Goal: Task Accomplishment & Management: Use online tool/utility

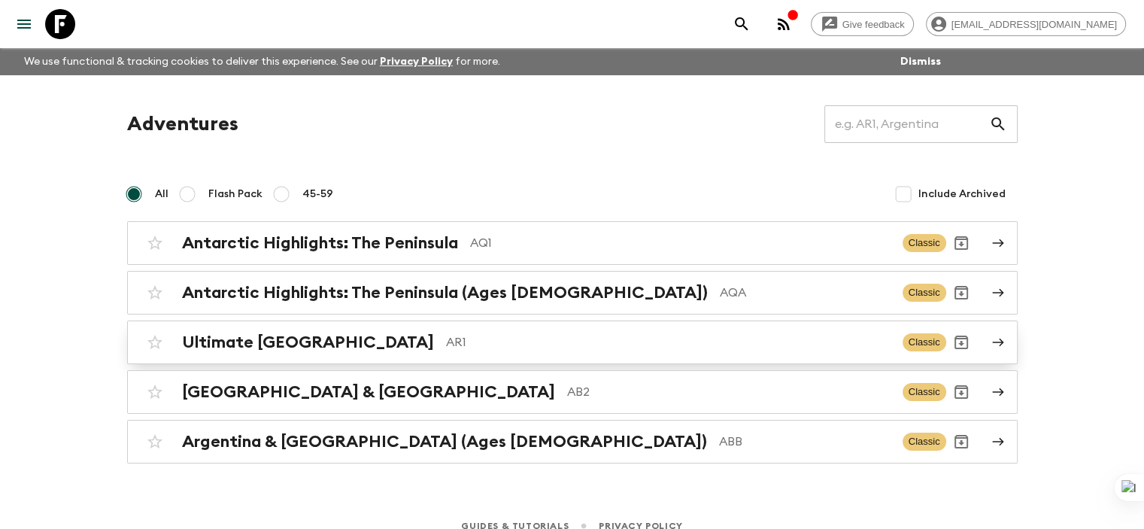
click at [446, 350] on p "AR1" at bounding box center [668, 342] width 445 height 18
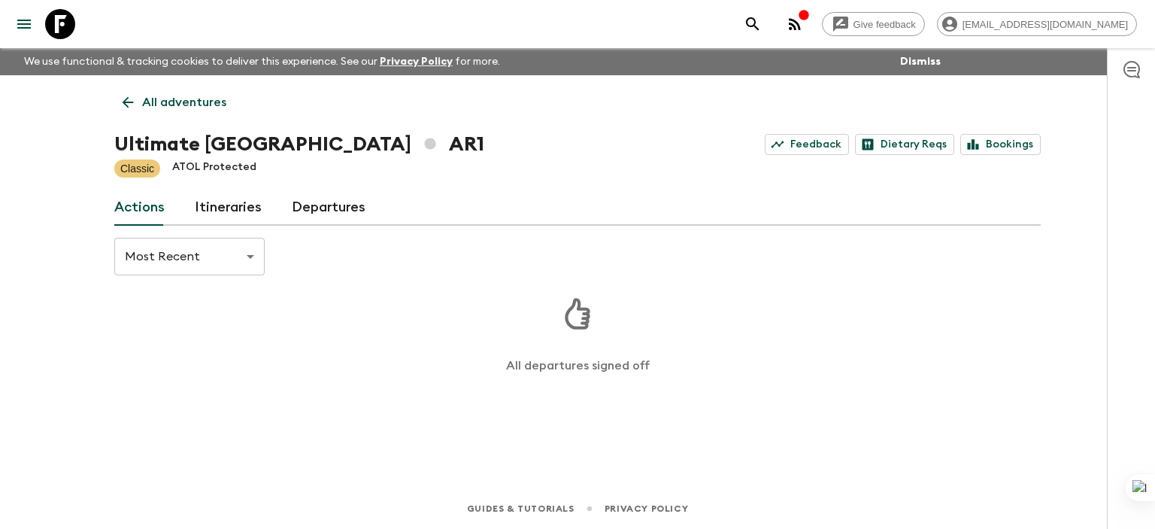
click at [212, 199] on link "Itineraries" at bounding box center [228, 208] width 67 height 36
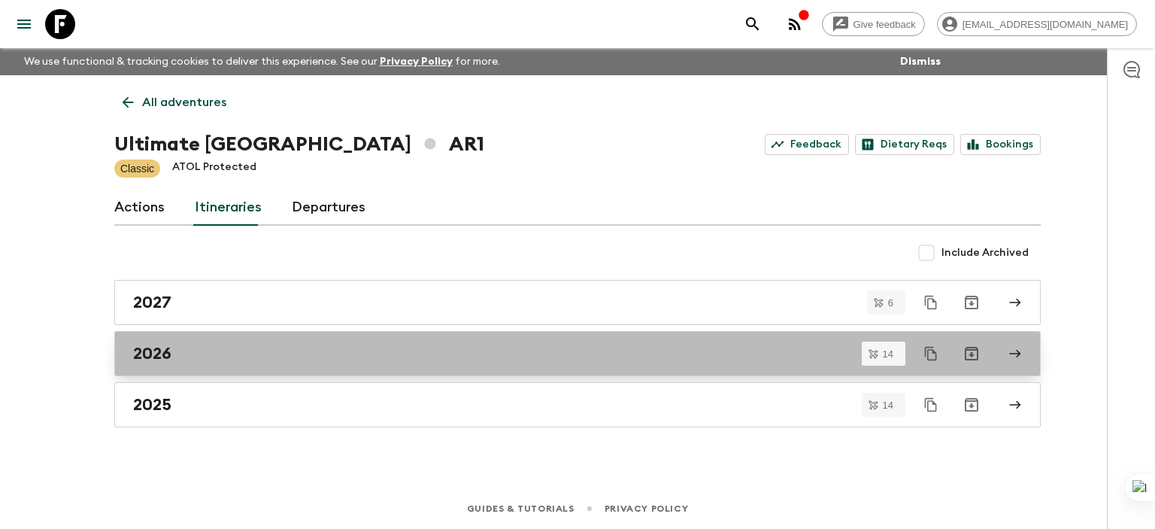
click at [223, 363] on link "2026" at bounding box center [577, 353] width 927 height 45
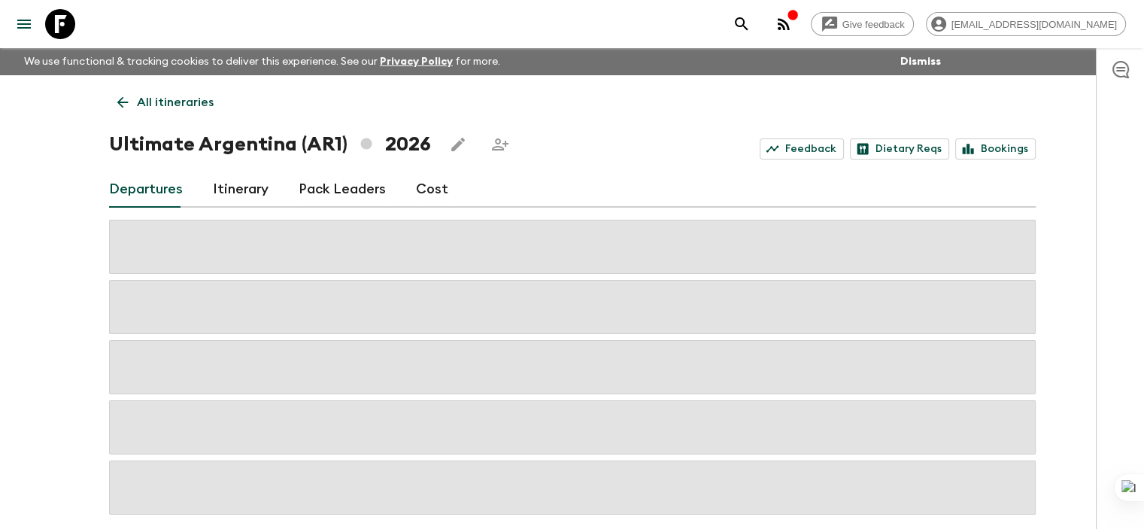
click at [229, 184] on link "Itinerary" at bounding box center [241, 190] width 56 height 36
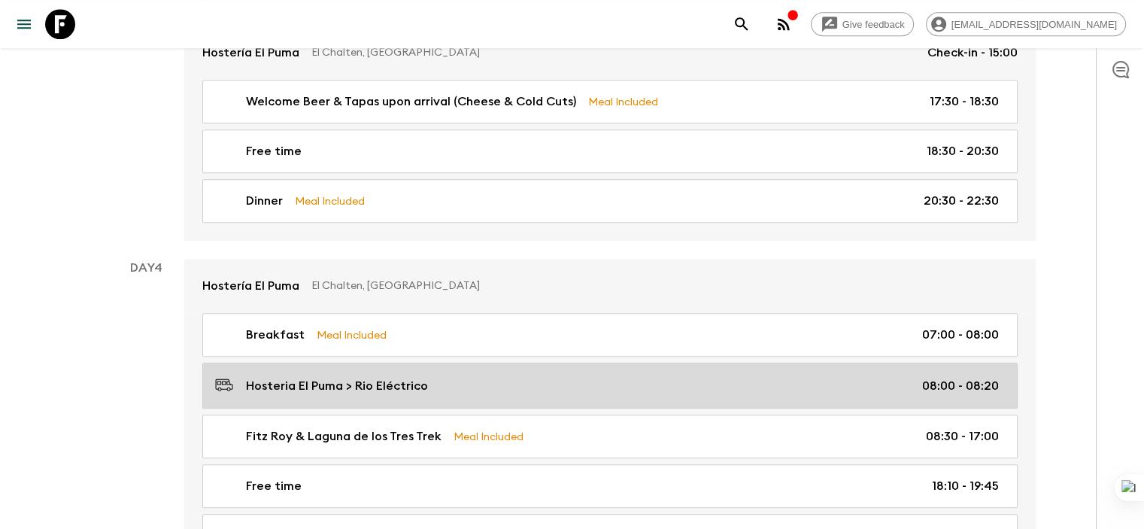
scroll to position [1354, 0]
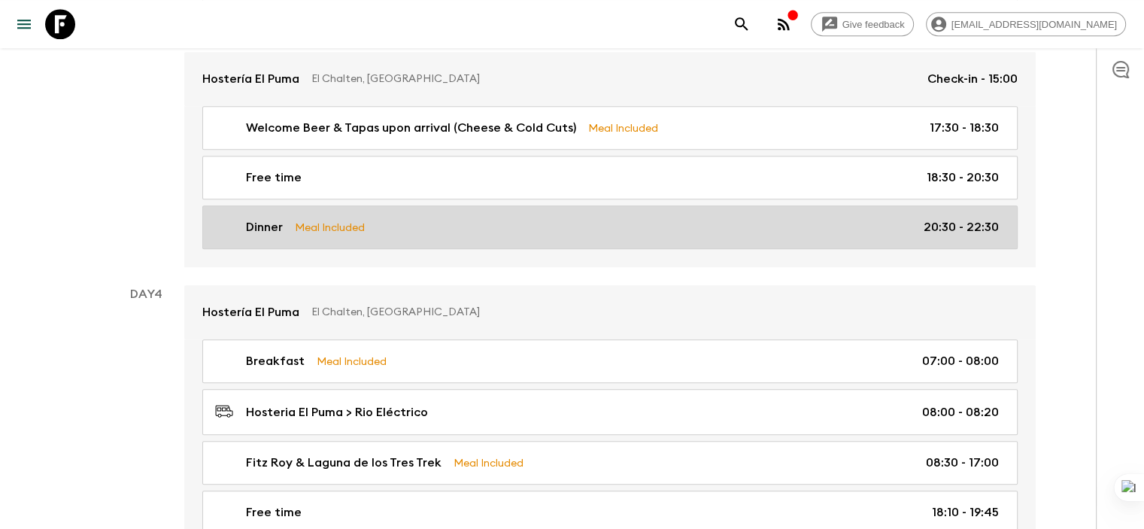
click at [444, 218] on div "Dinner Meal Included 20:30 - 22:30" at bounding box center [607, 227] width 784 height 18
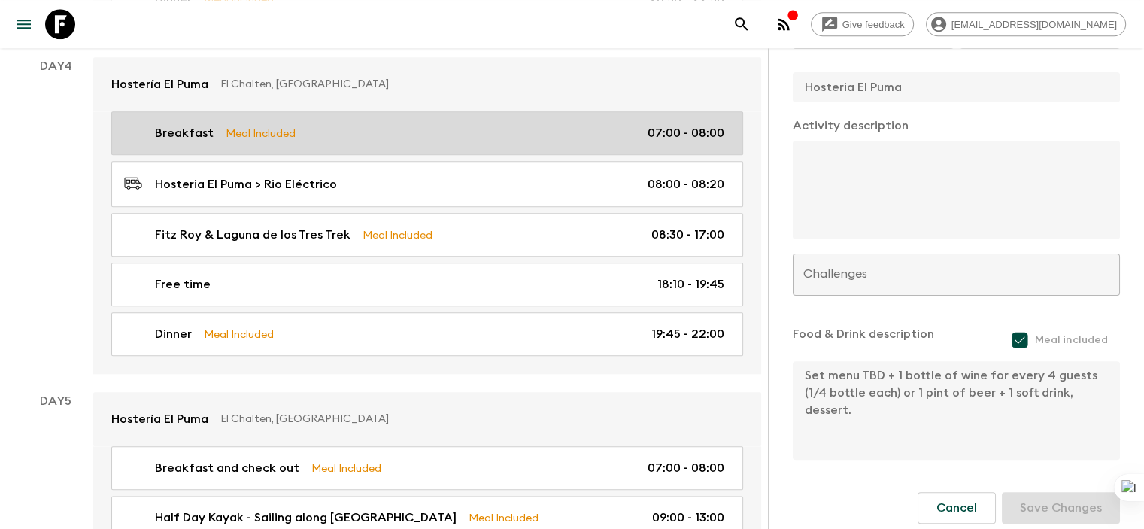
scroll to position [1655, 0]
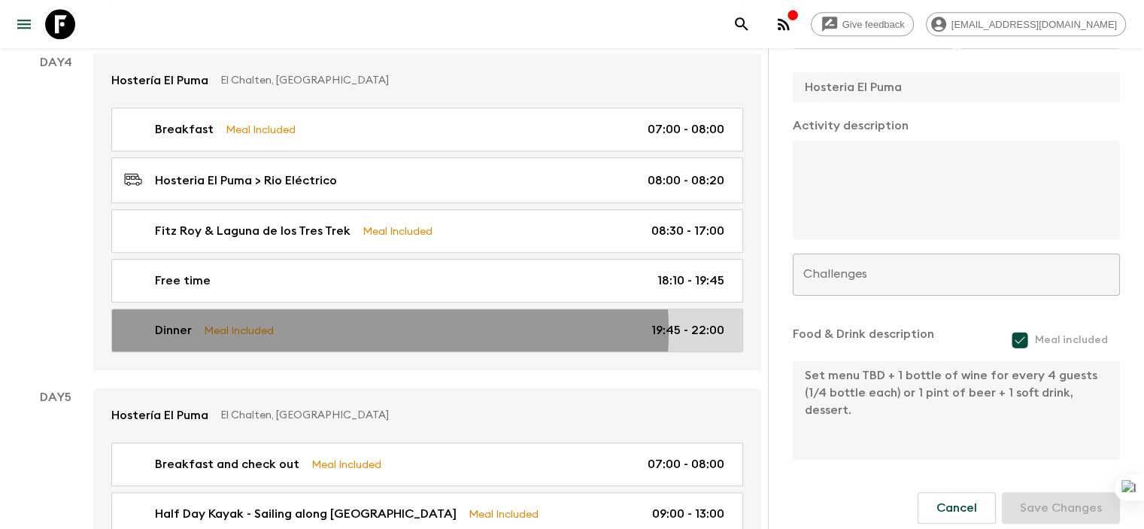
drag, startPoint x: 346, startPoint y: 321, endPoint x: 376, endPoint y: 321, distance: 30.1
click at [348, 321] on div "Dinner Meal Included 19:45 - 22:00" at bounding box center [424, 330] width 600 height 18
type input "El Chalten"
type textarea ""Picada" as starter + main course, 1 bottle of wine every 4 guests (or 1 pint o…"
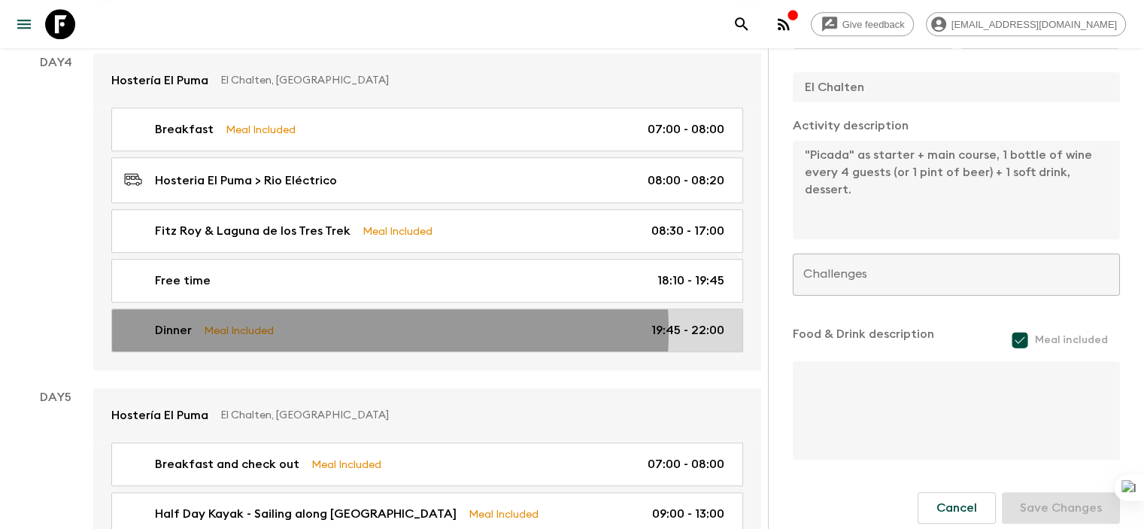
type input "Day 4"
type input "19:45"
type input "Day 4"
type input "22:00"
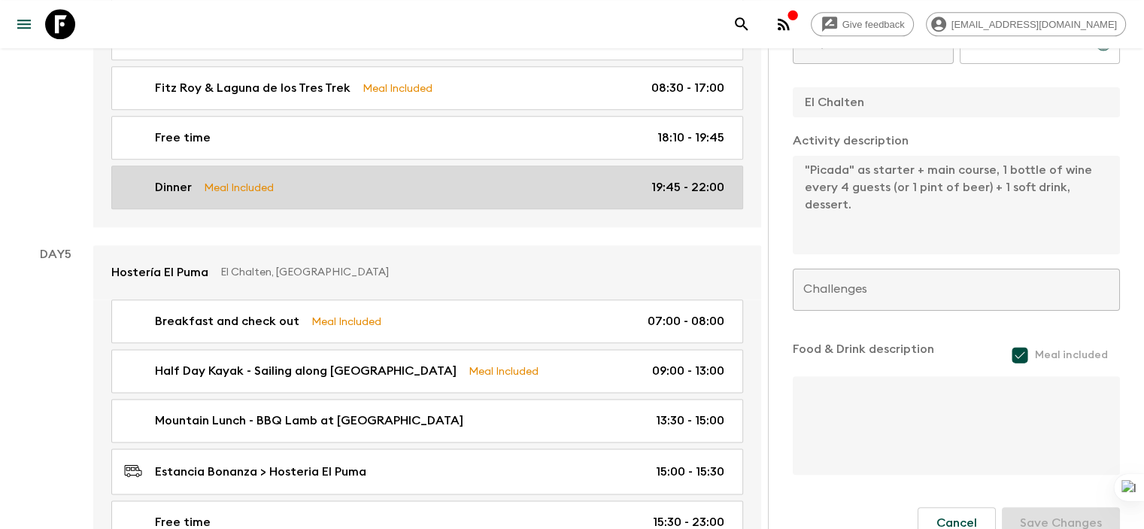
scroll to position [1730, 0]
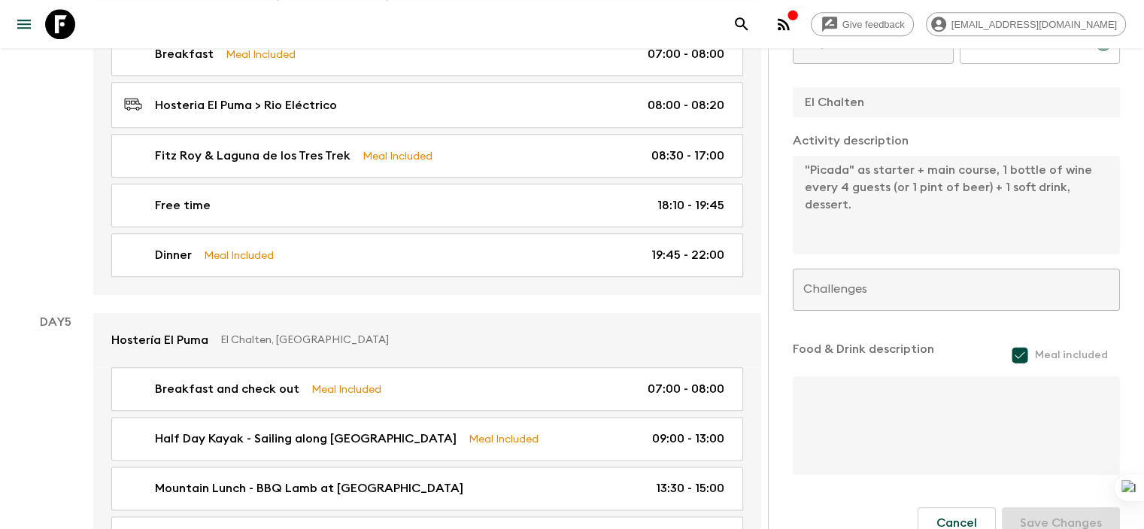
drag, startPoint x: 6, startPoint y: 220, endPoint x: 27, endPoint y: 220, distance: 21.1
click at [5, 220] on div "All itineraries Ultimate Argentina (AR1) 2026 Feedback Dietary Reqs Bookings De…" at bounding box center [389, 175] width 779 height 3660
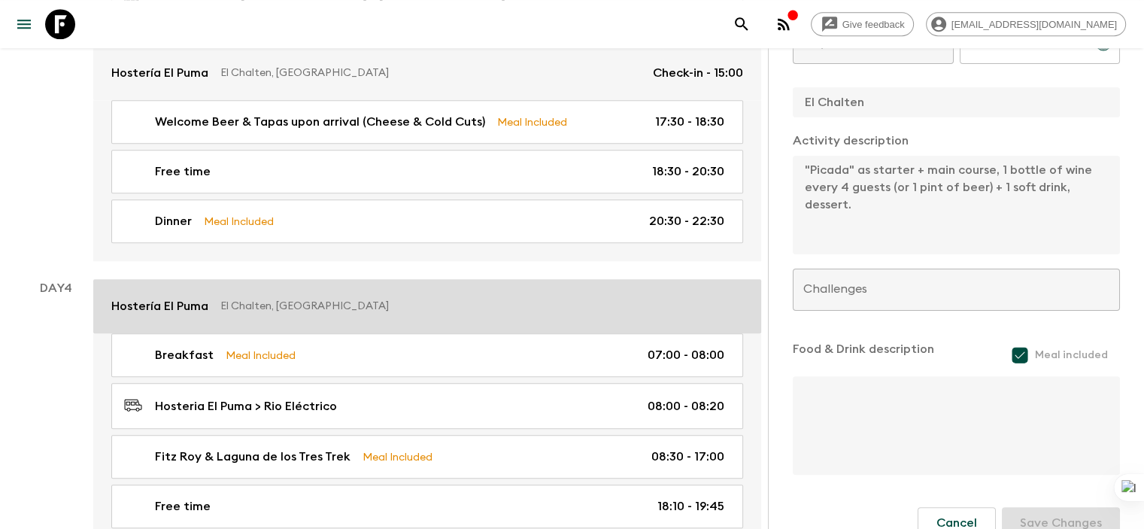
scroll to position [1354, 0]
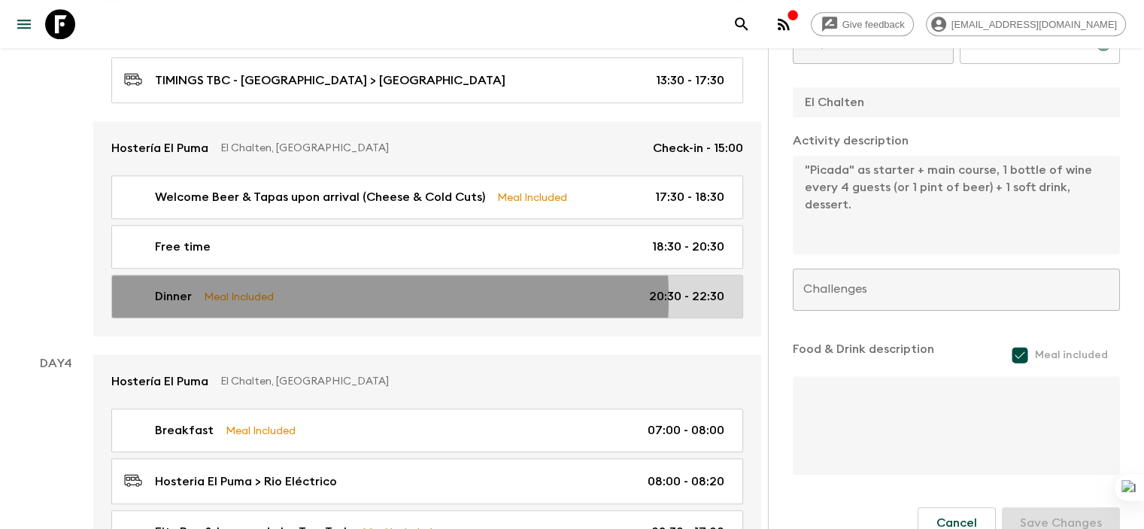
click at [334, 289] on div "Dinner Meal Included 20:30 - 22:30" at bounding box center [424, 296] width 600 height 18
type input "Hosteria El Puma"
type textarea "Set menu TBD + 1 bottle of wine for every 4 guests (1/4 bottle each) or 1 pint …"
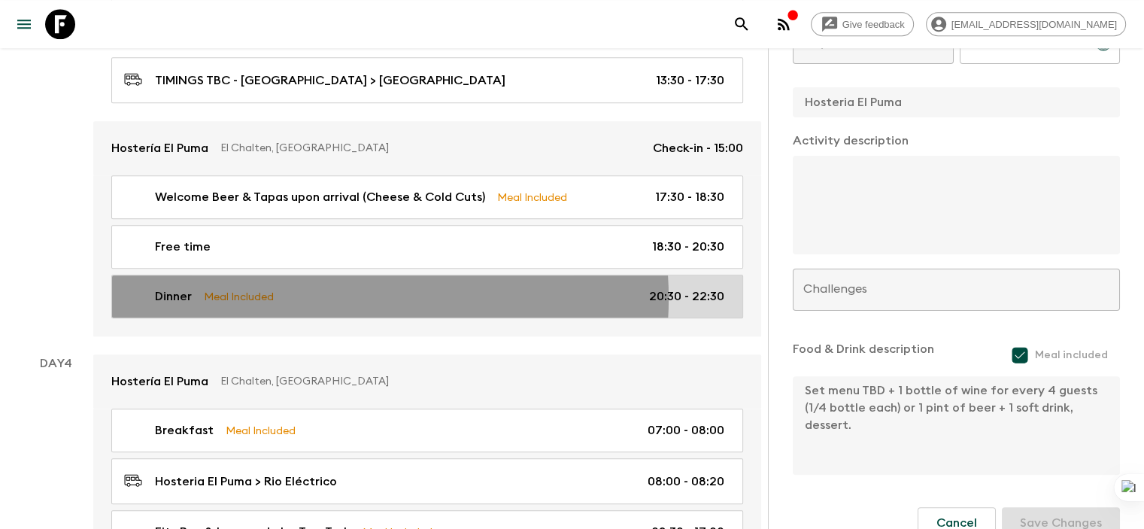
type input "Day 3"
type input "20:30"
type input "Day 3"
type input "22:30"
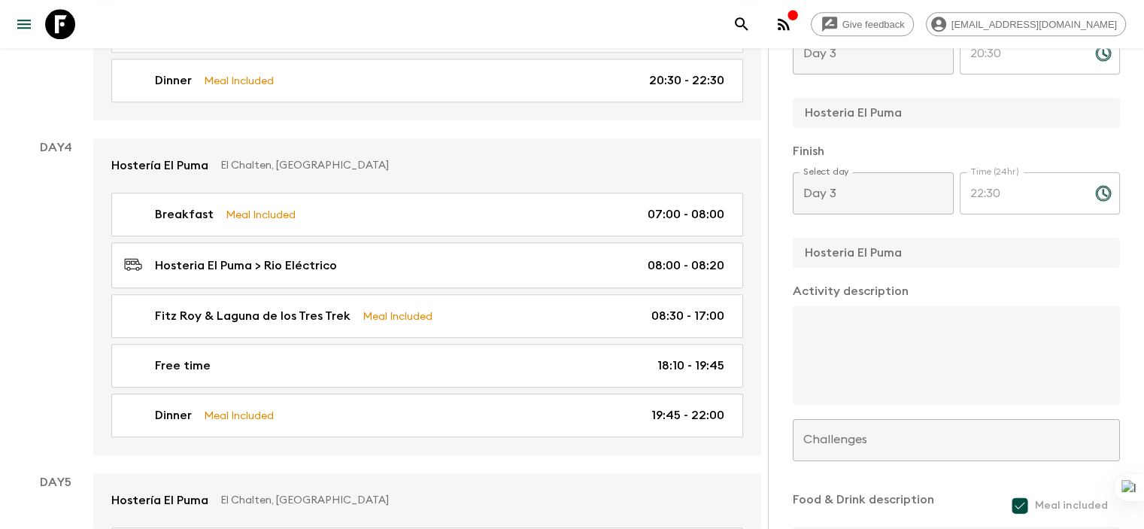
scroll to position [1580, 0]
